Goal: Communication & Community: Participate in discussion

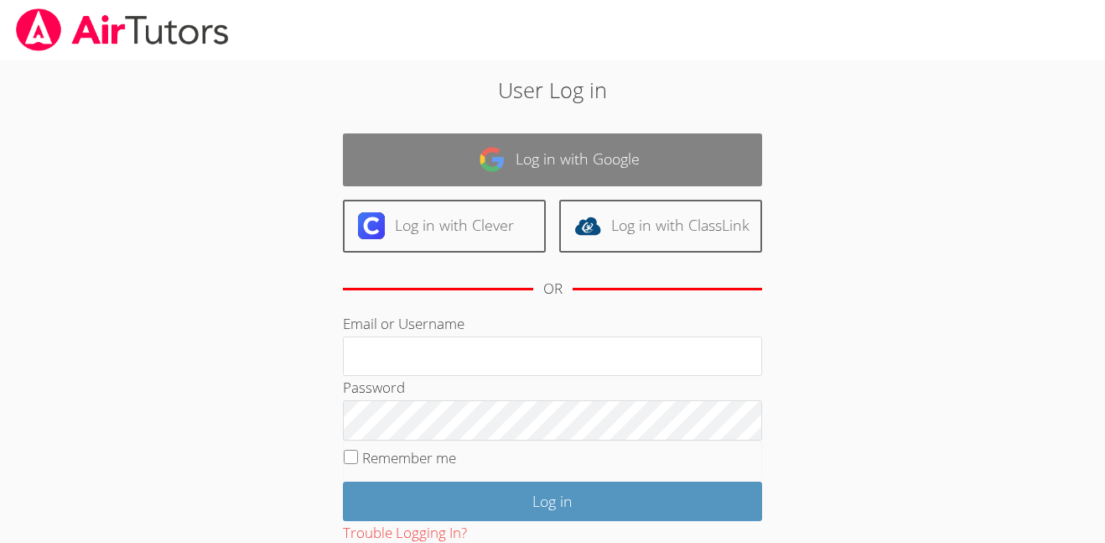
click at [686, 179] on link "Log in with Google" at bounding box center [552, 159] width 419 height 53
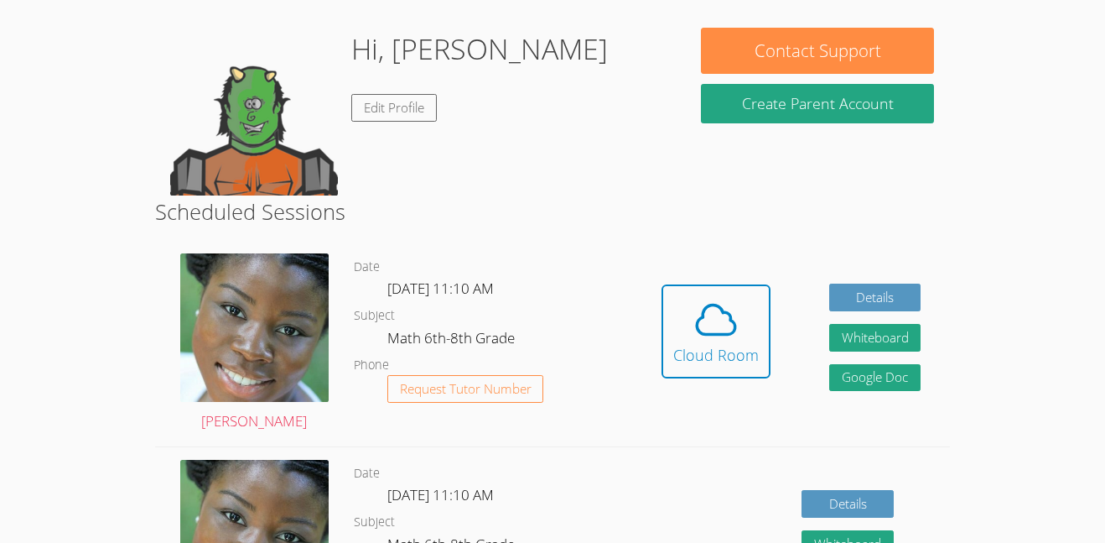
scroll to position [252, 0]
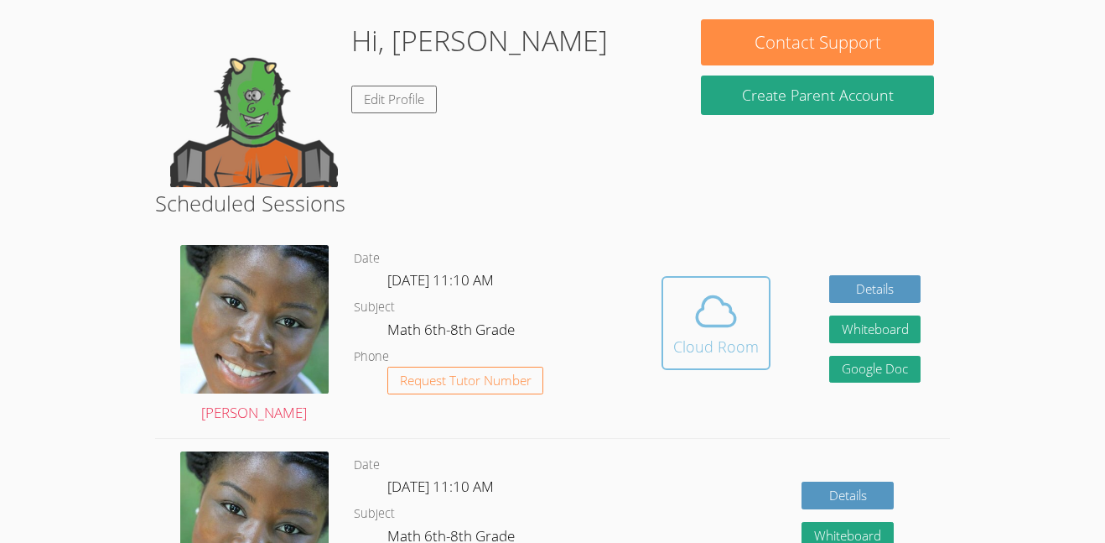
click at [755, 321] on span at bounding box center [716, 311] width 86 height 47
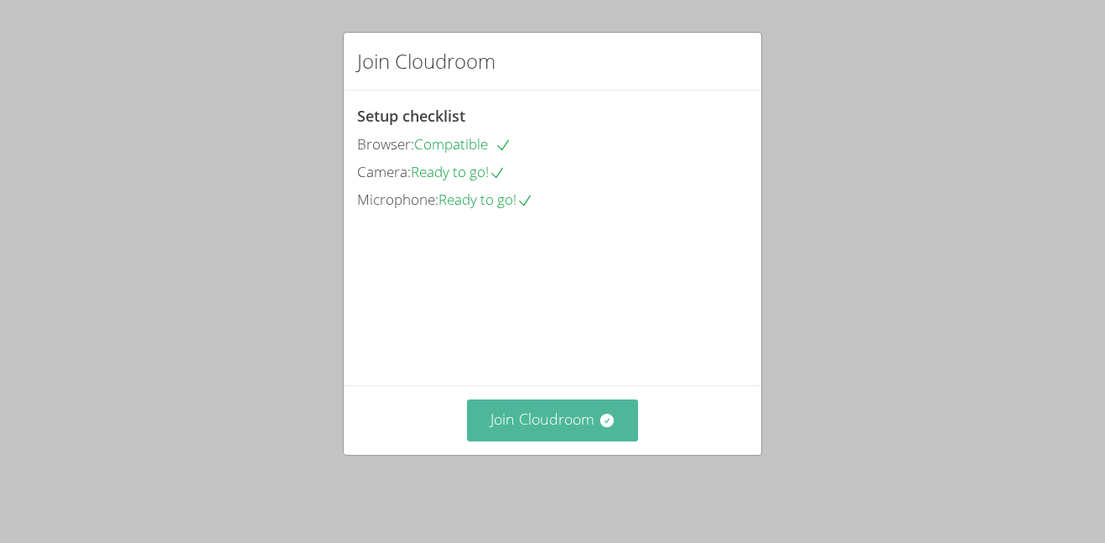
click at [592, 429] on button "Join Cloudroom" at bounding box center [553, 419] width 172 height 41
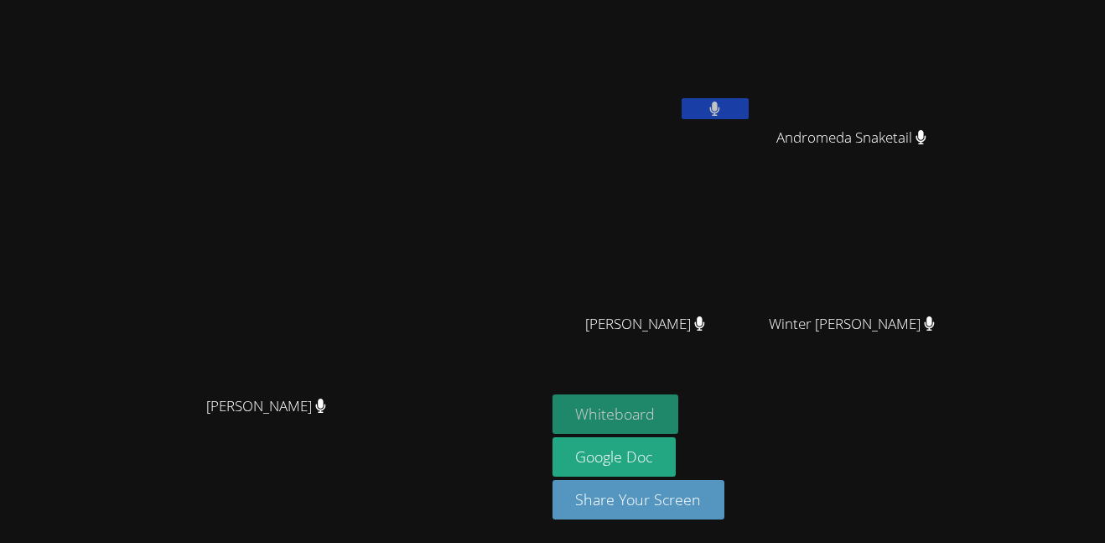
click at [679, 421] on button "Whiteboard" at bounding box center [616, 413] width 127 height 39
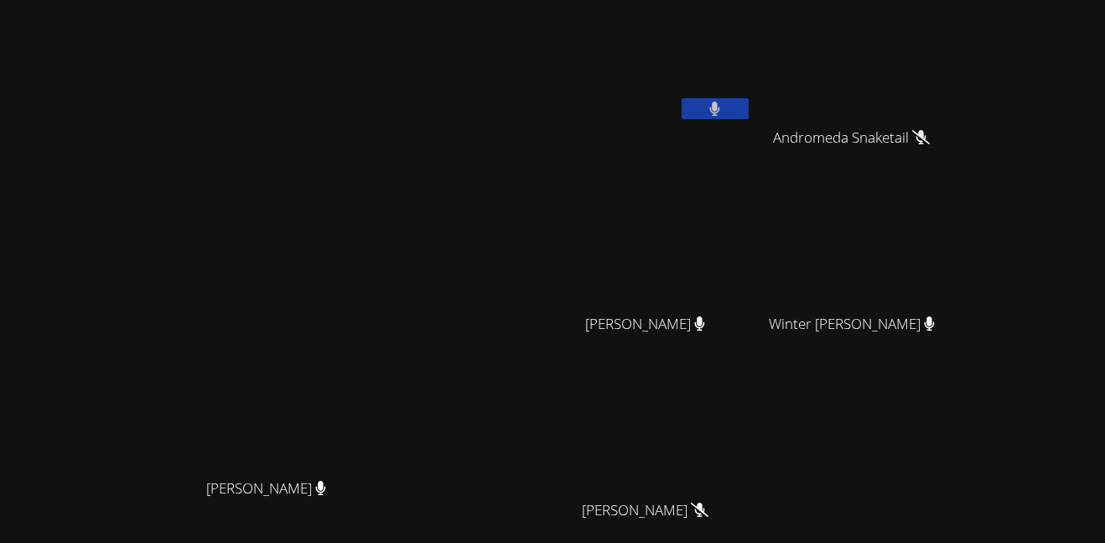
click at [749, 99] on button at bounding box center [715, 108] width 67 height 21
click at [752, 96] on video at bounding box center [653, 63] width 200 height 112
click at [749, 119] on div at bounding box center [715, 110] width 67 height 25
click at [752, 97] on video at bounding box center [653, 63] width 200 height 112
click at [749, 104] on button at bounding box center [715, 108] width 67 height 21
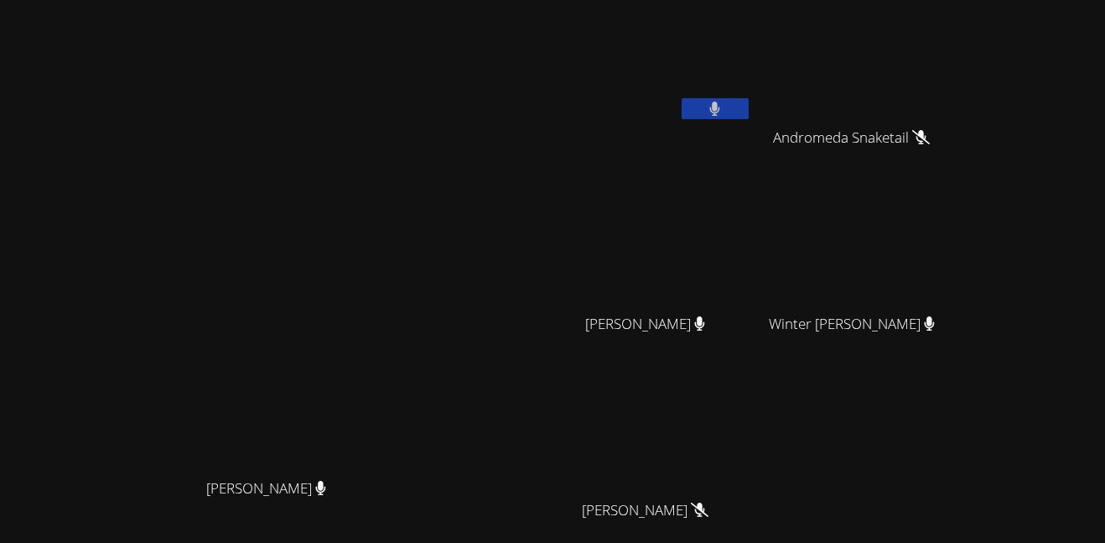
click at [749, 113] on button at bounding box center [715, 108] width 67 height 21
